Goal: Task Accomplishment & Management: Use online tool/utility

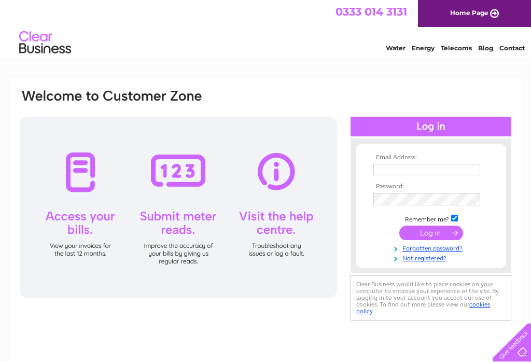
click at [461, 167] on input "text" at bounding box center [427, 169] width 107 height 11
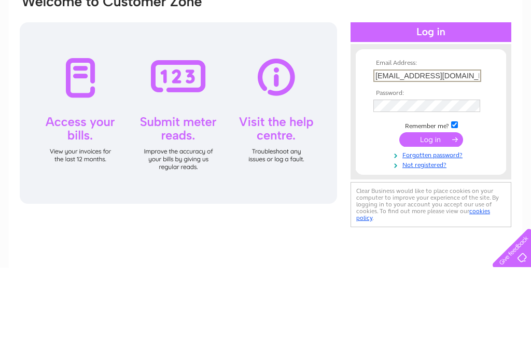
type input "[EMAIL_ADDRESS][DOMAIN_NAME]"
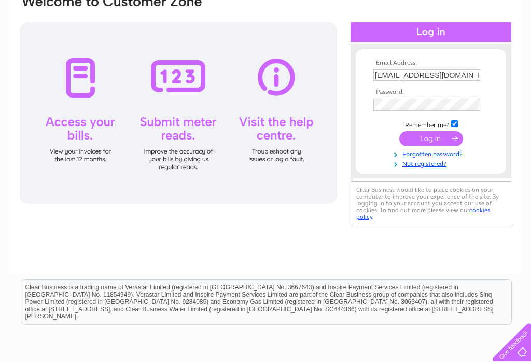
click at [431, 141] on input "submit" at bounding box center [432, 138] width 64 height 15
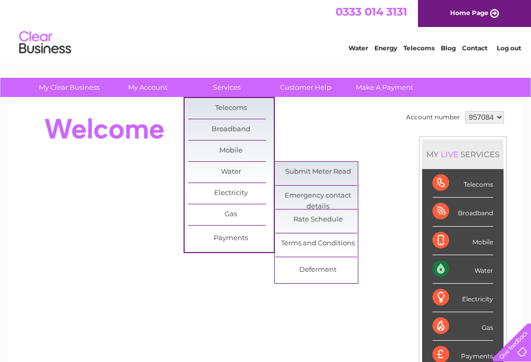
click at [303, 170] on link "Submit Meter Read" at bounding box center [319, 172] width 86 height 21
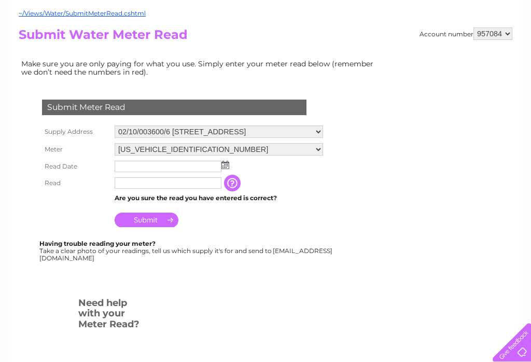
scroll to position [142, 0]
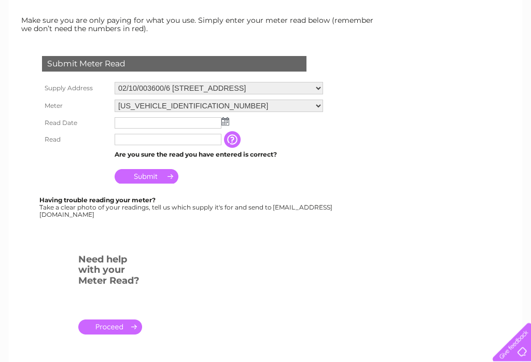
click at [224, 121] on img at bounding box center [226, 122] width 8 height 8
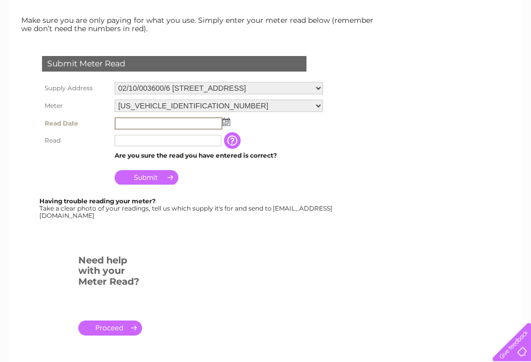
scroll to position [142, 0]
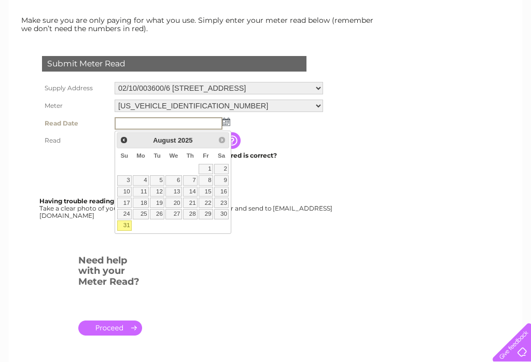
click at [121, 226] on link "31" at bounding box center [124, 226] width 15 height 10
type input "2025/08/31"
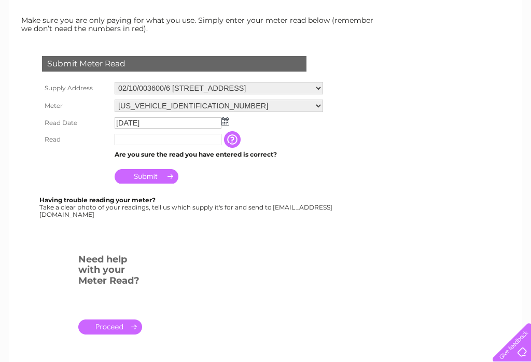
click at [129, 144] on input "text" at bounding box center [168, 139] width 107 height 11
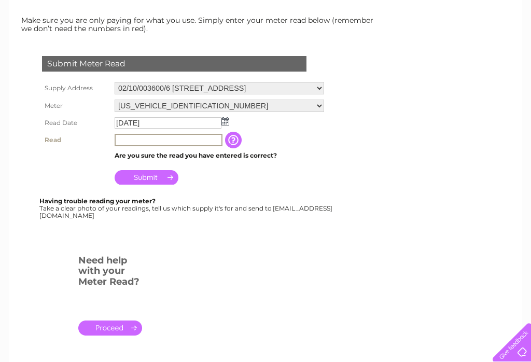
scroll to position [142, 0]
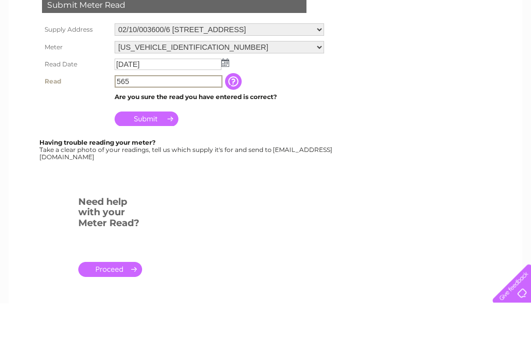
type input "565"
click at [139, 171] on input "Submit" at bounding box center [147, 178] width 64 height 15
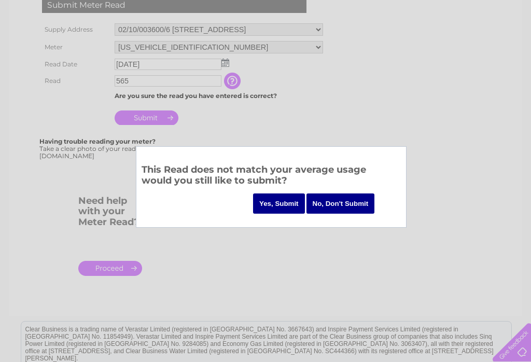
click at [273, 203] on input "Yes, Submit" at bounding box center [279, 204] width 52 height 20
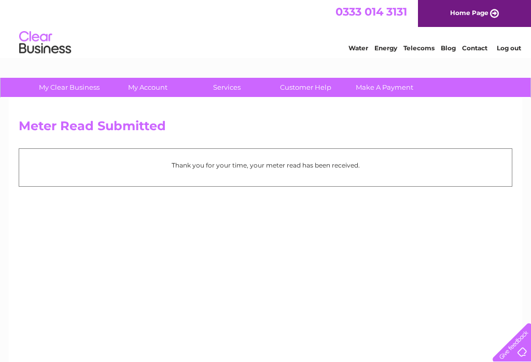
click at [509, 50] on link "Log out" at bounding box center [509, 48] width 24 height 8
